Goal: Task Accomplishment & Management: Complete application form

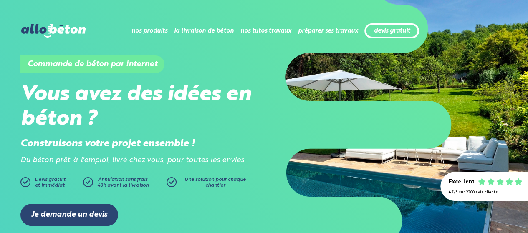
click at [372, 29] on div "devis gratuit" at bounding box center [392, 30] width 55 height 15
click at [386, 31] on link "devis gratuit" at bounding box center [392, 31] width 36 height 7
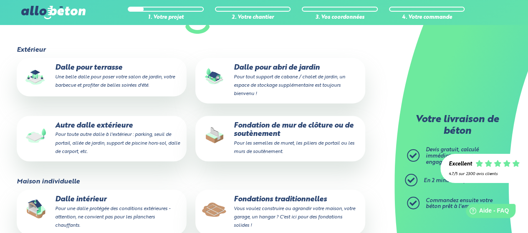
scroll to position [112, 0]
click at [129, 144] on small "Pour toute autre dalle à l'extérieur : parking, seuil de portail, allée de jard…" at bounding box center [117, 143] width 125 height 22
click at [0, 0] on input "Autre dalle extérieure Pour toute autre dalle à l'extérieur : parking, seuil de…" at bounding box center [0, 0] width 0 height 0
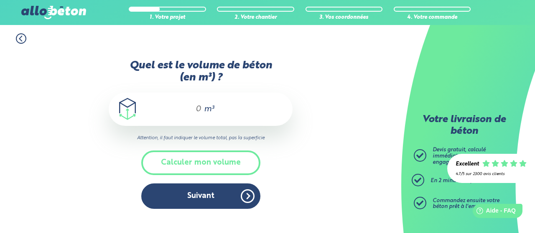
drag, startPoint x: 196, startPoint y: 107, endPoint x: 187, endPoint y: 111, distance: 9.8
click at [188, 111] on input "Quel est le volume de béton (en m³) ?" at bounding box center [195, 109] width 14 height 10
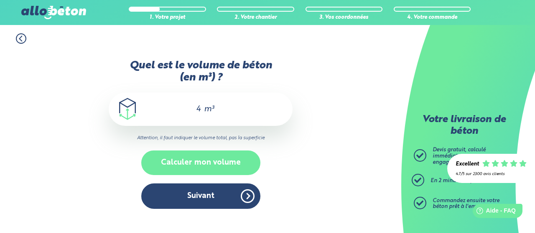
click at [218, 164] on button "Calculer mon volume" at bounding box center [200, 163] width 119 height 25
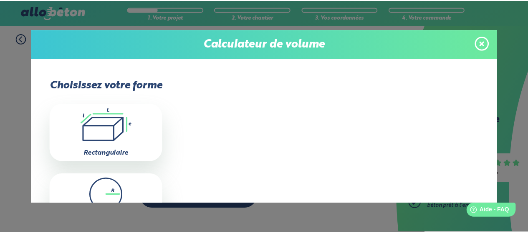
scroll to position [21, 0]
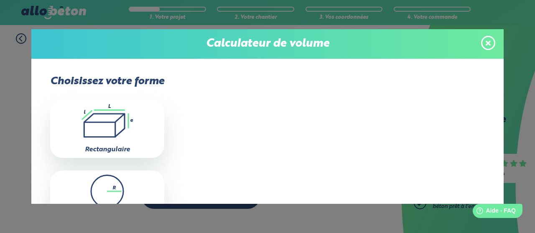
click at [489, 41] on icon at bounding box center [487, 43] width 5 height 5
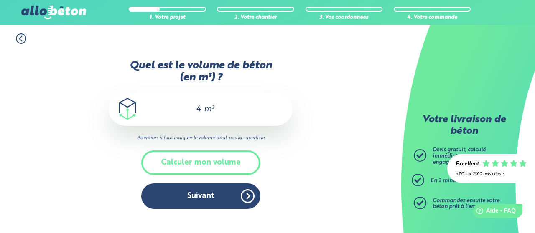
click at [201, 109] on div "4 m³" at bounding box center [201, 109] width 184 height 33
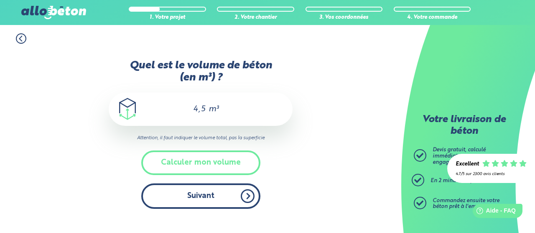
type input "4,5"
click at [192, 197] on button "Suivant" at bounding box center [200, 196] width 119 height 25
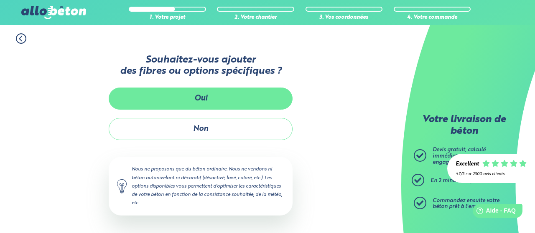
click at [203, 99] on button "Oui" at bounding box center [201, 99] width 184 height 22
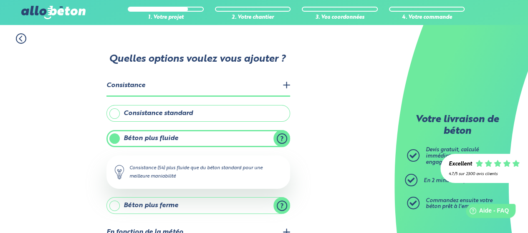
click at [288, 86] on legend "Consistance" at bounding box center [198, 86] width 184 height 21
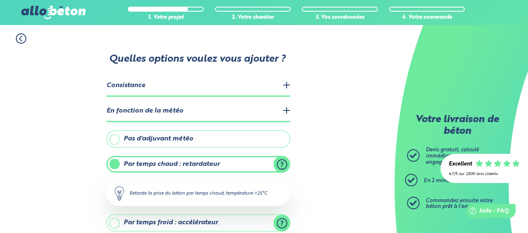
click at [288, 79] on legend "Consistance" at bounding box center [198, 86] width 184 height 21
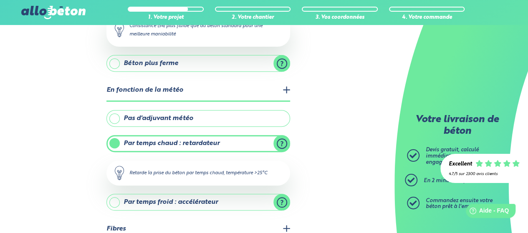
scroll to position [143, 0]
click at [288, 86] on legend "En fonction de la météo" at bounding box center [198, 89] width 184 height 21
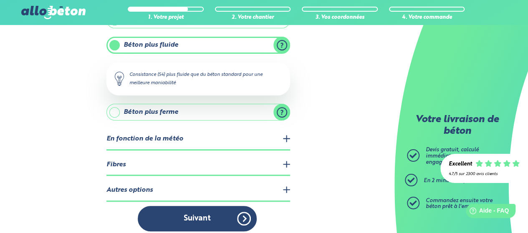
scroll to position [94, 0]
click at [283, 135] on legend "En fonction de la météo" at bounding box center [198, 139] width 184 height 21
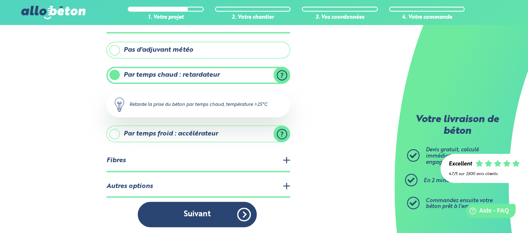
scroll to position [153, 0]
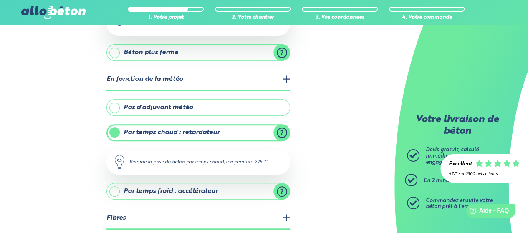
click at [115, 106] on label "Pas d'adjuvant météo" at bounding box center [198, 107] width 184 height 17
click at [0, 0] on input "Pas d'adjuvant météo" at bounding box center [0, 0] width 0 height 0
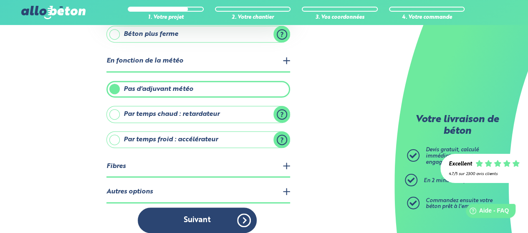
scroll to position [177, 0]
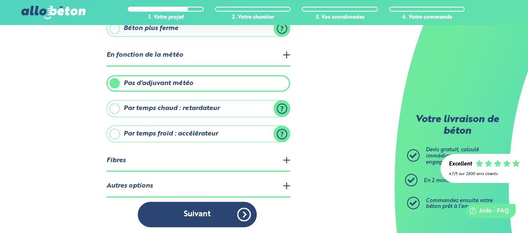
click at [133, 161] on legend "Fibres" at bounding box center [198, 161] width 184 height 21
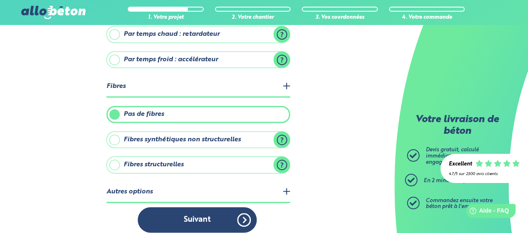
scroll to position [252, 0]
click at [118, 161] on label "Fibres structurelles" at bounding box center [198, 164] width 184 height 17
click at [0, 0] on input "Fibres structurelles" at bounding box center [0, 0] width 0 height 0
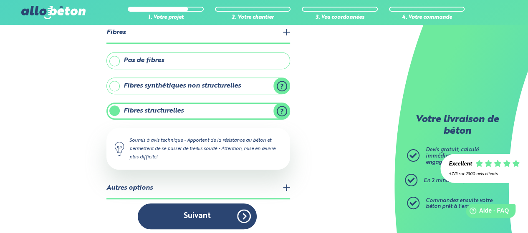
scroll to position [307, 0]
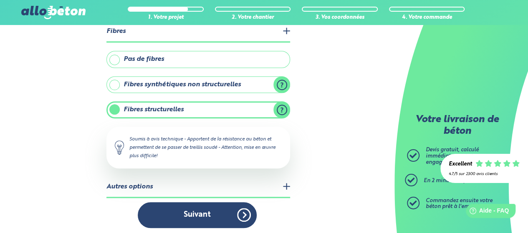
click at [125, 180] on legend "Autres options" at bounding box center [198, 187] width 184 height 21
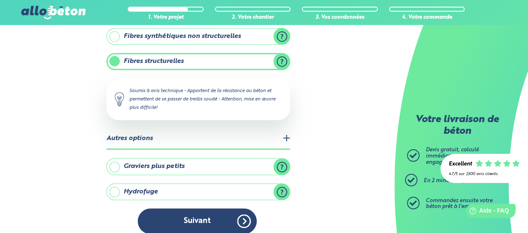
scroll to position [361, 0]
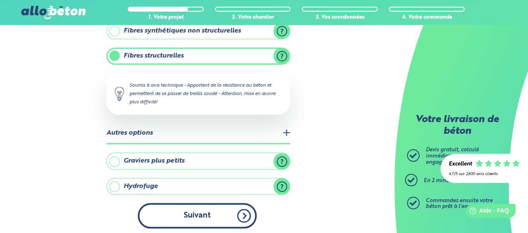
click at [168, 218] on button "Suivant" at bounding box center [197, 215] width 119 height 25
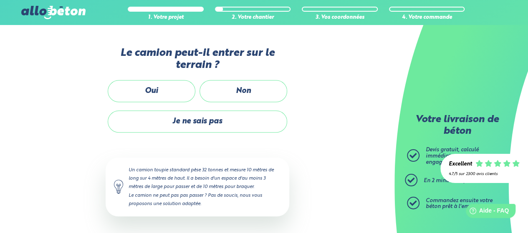
scroll to position [208, 0]
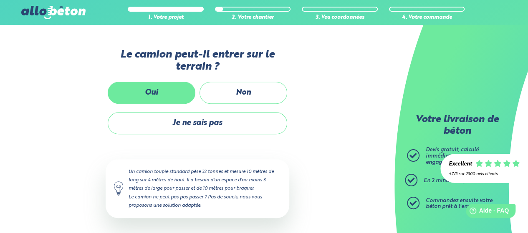
click at [158, 92] on label "Oui" at bounding box center [152, 93] width 88 height 22
click at [0, 0] on input "Oui" at bounding box center [0, 0] width 0 height 0
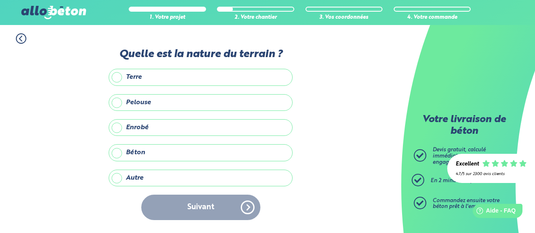
click at [155, 152] on label "Béton" at bounding box center [201, 152] width 184 height 17
click at [0, 0] on input "Béton" at bounding box center [0, 0] width 0 height 0
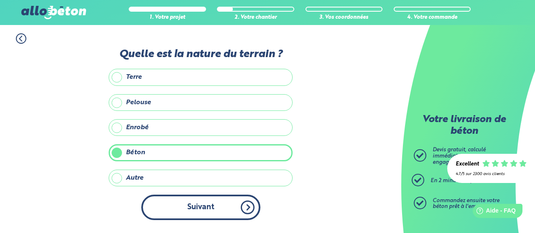
click at [170, 202] on button "Suivant" at bounding box center [200, 207] width 119 height 25
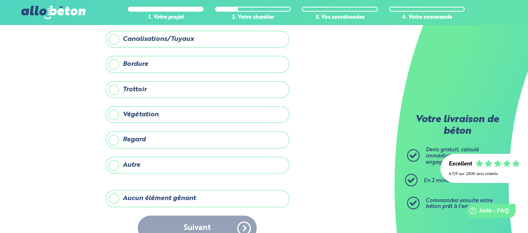
scroll to position [60, 0]
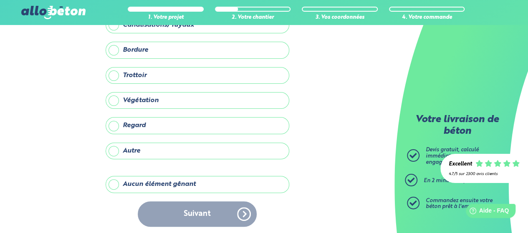
click at [117, 177] on label "Aucun élément gênant" at bounding box center [198, 184] width 184 height 17
click at [0, 0] on input "Aucun élément gênant" at bounding box center [0, 0] width 0 height 0
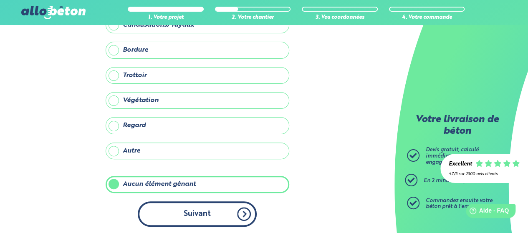
click at [175, 204] on button "Suivant" at bounding box center [197, 214] width 119 height 25
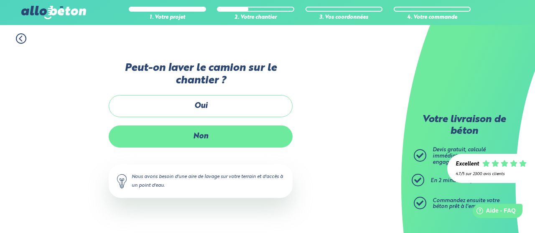
click at [175, 132] on label "Non" at bounding box center [201, 137] width 184 height 22
click at [0, 0] on input "Non" at bounding box center [0, 0] width 0 height 0
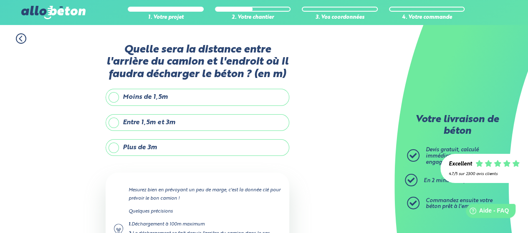
click at [115, 101] on label "Moins de 1,5m" at bounding box center [198, 97] width 184 height 17
click at [0, 0] on input "Moins de 1,5m" at bounding box center [0, 0] width 0 height 0
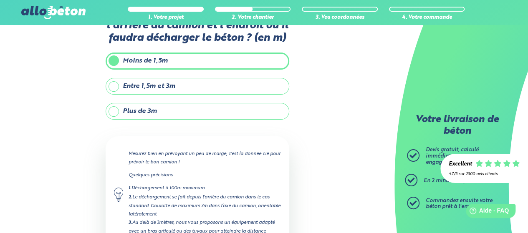
scroll to position [36, 0]
click at [115, 90] on label "Entre 1,5m et 3m" at bounding box center [198, 87] width 184 height 17
click at [0, 0] on input "Entre 1,5m et 3m" at bounding box center [0, 0] width 0 height 0
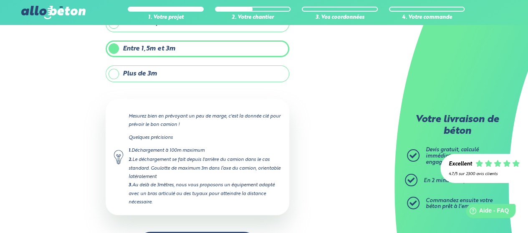
scroll to position [104, 0]
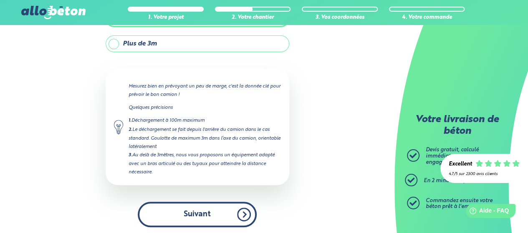
click at [180, 210] on button "Suivant" at bounding box center [197, 214] width 119 height 25
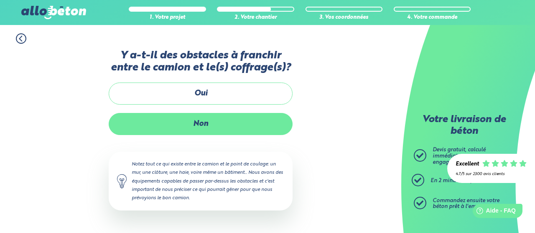
click at [211, 124] on label "Non" at bounding box center [201, 124] width 184 height 22
click at [0, 0] on input "Non" at bounding box center [0, 0] width 0 height 0
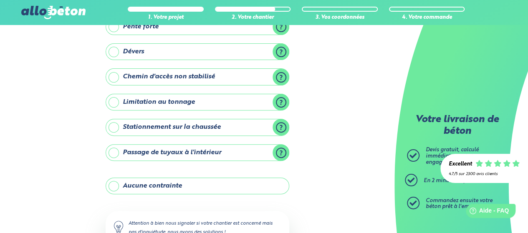
scroll to position [92, 0]
click at [108, 75] on label "Chemin d'accès non stabilisé" at bounding box center [198, 76] width 184 height 17
click at [0, 0] on input "Chemin d'accès non stabilisé" at bounding box center [0, 0] width 0 height 0
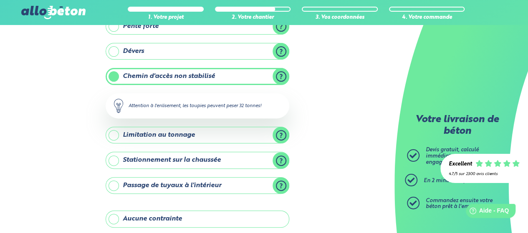
click at [108, 75] on label "Chemin d'accès non stabilisé" at bounding box center [198, 76] width 184 height 17
click at [0, 0] on input "Chemin d'accès non stabilisé" at bounding box center [0, 0] width 0 height 0
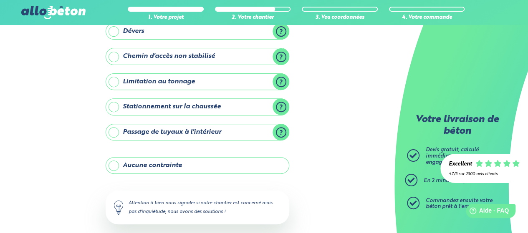
scroll to position [113, 0]
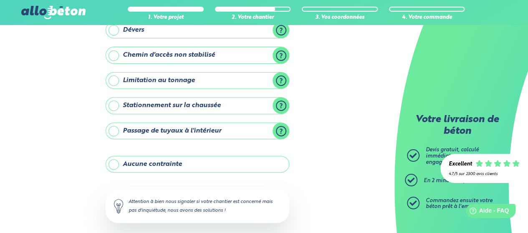
click at [113, 103] on label "Stationnement sur la chaussée" at bounding box center [198, 105] width 184 height 17
click at [0, 0] on input "Stationnement sur la chaussée" at bounding box center [0, 0] width 0 height 0
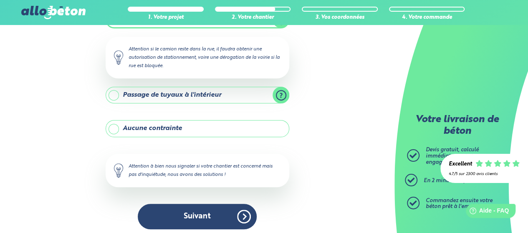
scroll to position [200, 0]
click at [112, 86] on label "Passage de tuyaux à l'intérieur" at bounding box center [198, 94] width 184 height 17
click at [0, 0] on input "Passage de tuyaux à l'intérieur" at bounding box center [0, 0] width 0 height 0
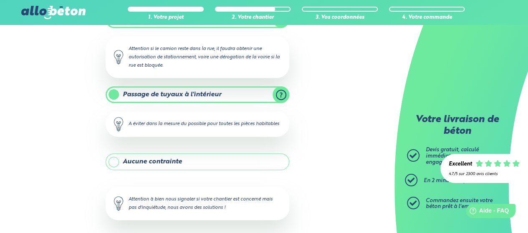
click at [112, 86] on label "Passage de tuyaux à l'intérieur" at bounding box center [198, 94] width 184 height 17
click at [0, 0] on input "Passage de tuyaux à l'intérieur" at bounding box center [0, 0] width 0 height 0
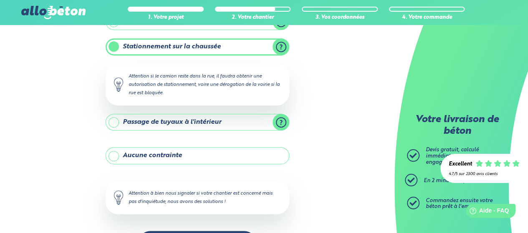
scroll to position [201, 0]
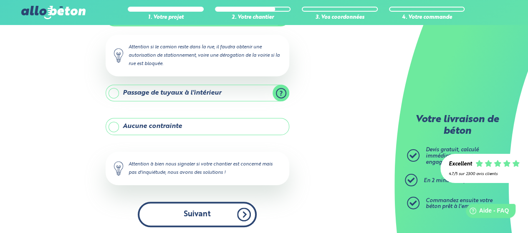
click at [181, 213] on button "Suivant" at bounding box center [197, 214] width 119 height 25
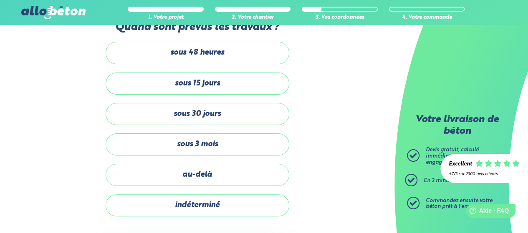
scroll to position [23, 0]
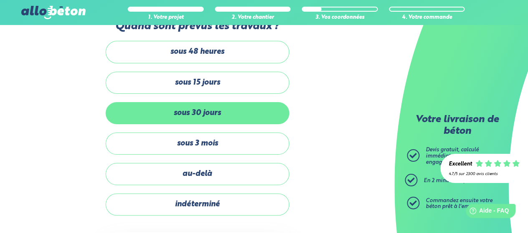
click at [181, 109] on label "sous 30 jours" at bounding box center [198, 113] width 184 height 22
click at [0, 0] on input "sous 30 jours" at bounding box center [0, 0] width 0 height 0
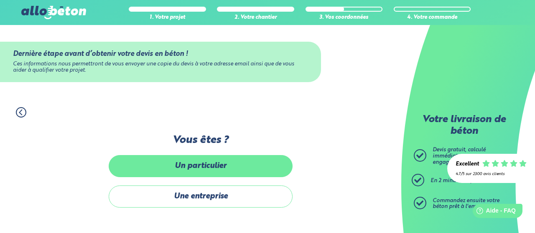
click at [190, 166] on label "Un particulier" at bounding box center [201, 166] width 184 height 22
click at [0, 0] on input "Un particulier" at bounding box center [0, 0] width 0 height 0
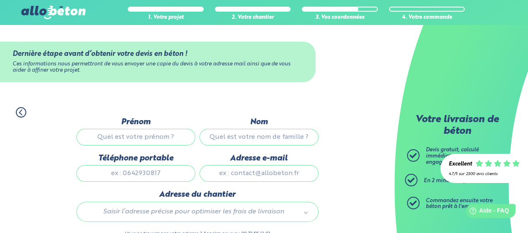
click at [132, 136] on input "Prénom" at bounding box center [135, 137] width 119 height 17
type input "Valentin"
type input "DIAS"
click at [117, 176] on input "Téléphone portable" at bounding box center [135, 173] width 119 height 17
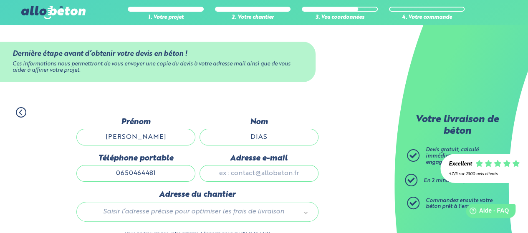
type input "0650464481"
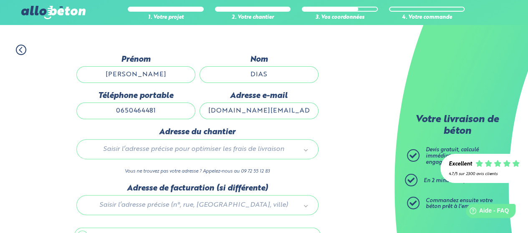
scroll to position [66, 0]
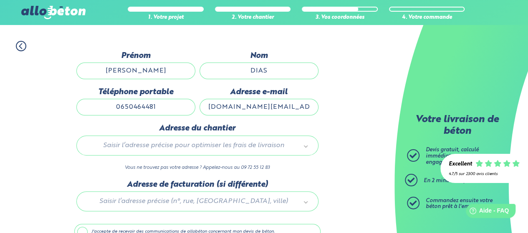
type input "valentindias.pro@gmail.com"
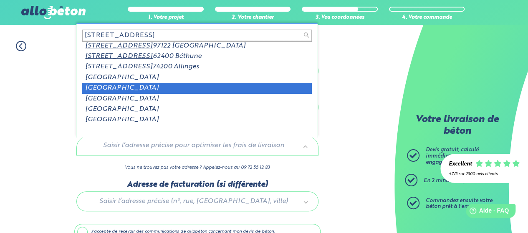
scroll to position [0, 0]
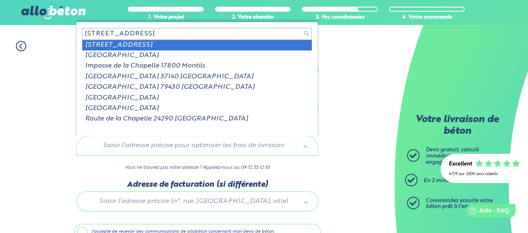
type input "402 rue de la chapelle monti"
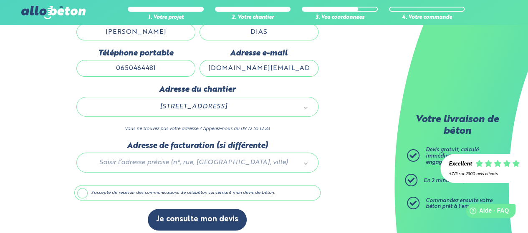
scroll to position [106, 0]
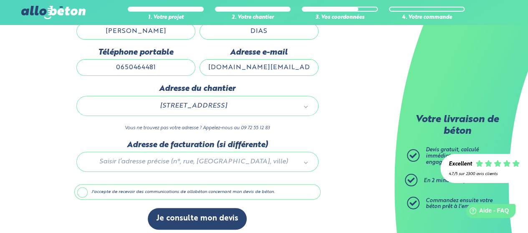
click at [82, 194] on label "J'accepte de recevoir des communications de allobéton concernant mon devis de b…" at bounding box center [197, 193] width 246 height 16
click at [0, 0] on input "J'accepte de recevoir des communications de allobéton concernant mon devis de b…" at bounding box center [0, 0] width 0 height 0
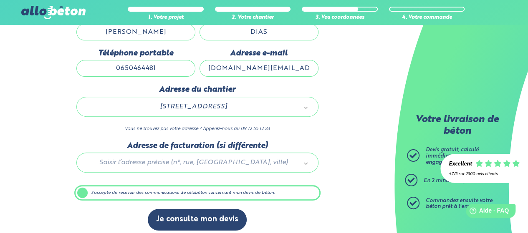
scroll to position [109, 0]
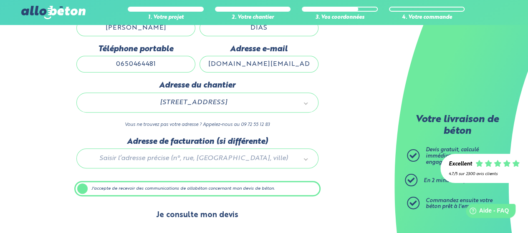
click at [180, 223] on button "Je consulte mon devis" at bounding box center [197, 215] width 99 height 21
